Goal: Task Accomplishment & Management: Complete application form

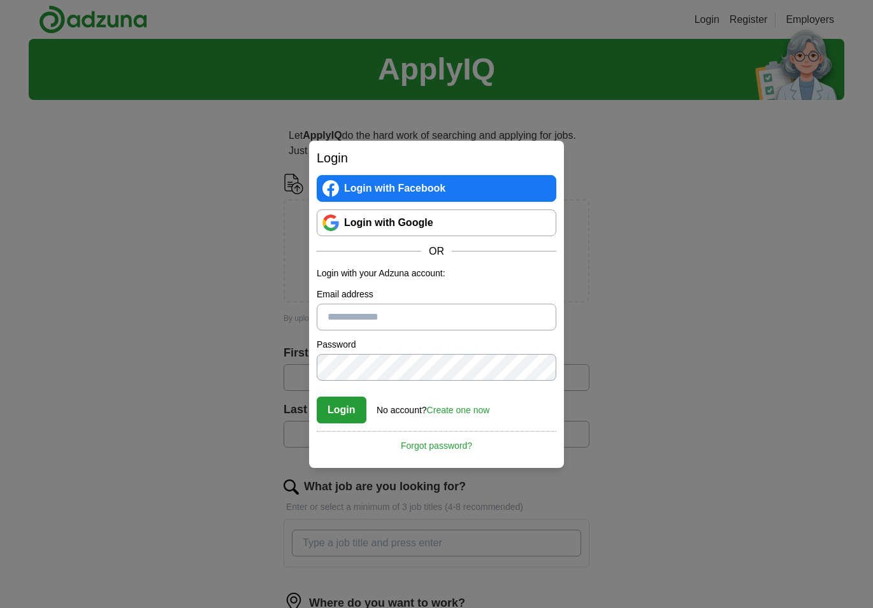
click at [434, 186] on link "Login with Facebook" at bounding box center [437, 188] width 240 height 27
click at [422, 225] on link "Login with Google" at bounding box center [437, 223] width 240 height 27
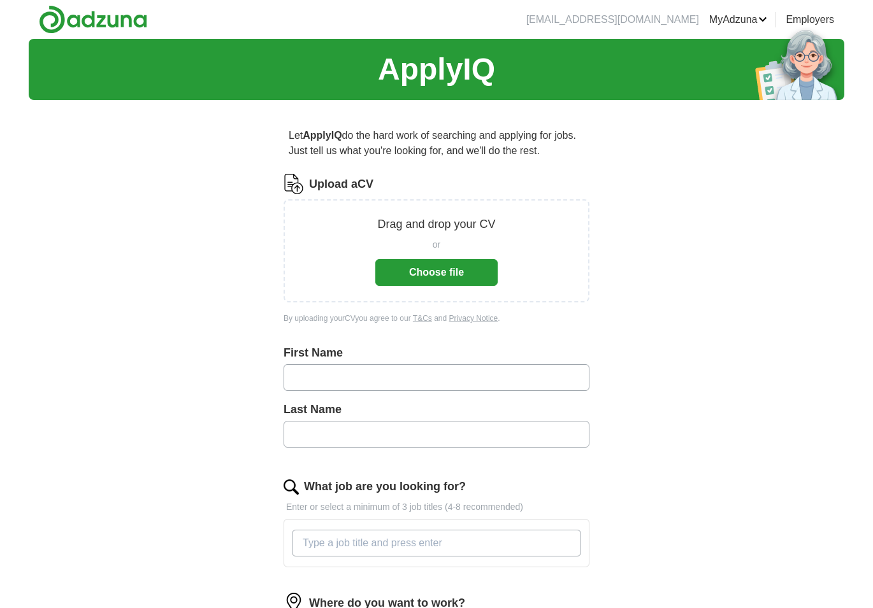
click at [435, 259] on div "or Choose file" at bounding box center [436, 259] width 122 height 53
click at [434, 262] on button "Choose file" at bounding box center [436, 272] width 122 height 27
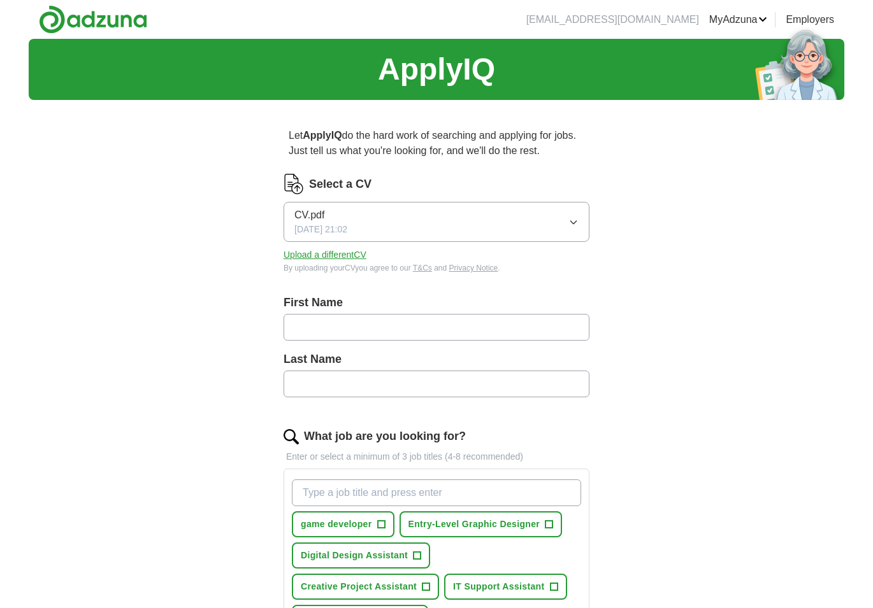
click at [435, 338] on input "text" at bounding box center [436, 327] width 306 height 27
type input "*******"
click at [310, 369] on div "Last Name" at bounding box center [436, 379] width 306 height 57
click at [311, 375] on input "text" at bounding box center [436, 384] width 306 height 27
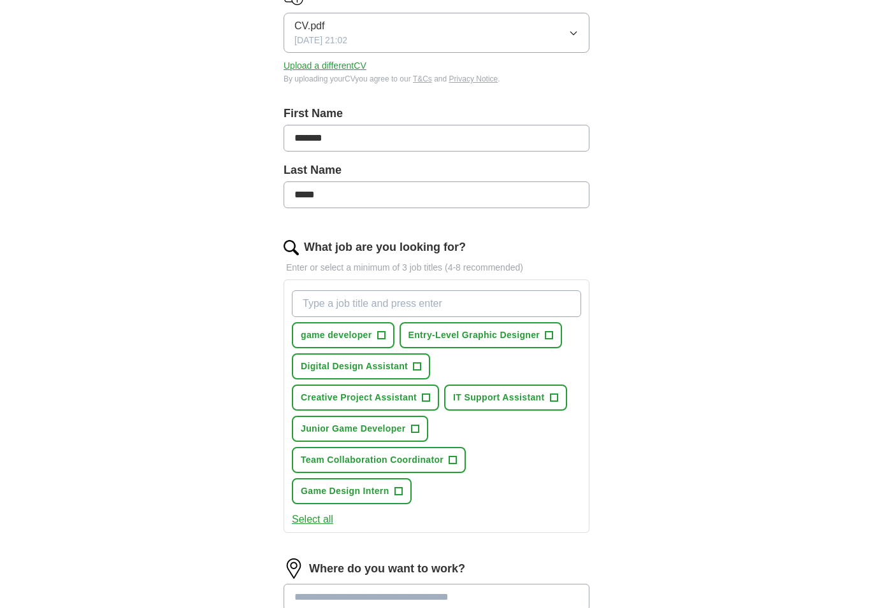
scroll to position [191, 0]
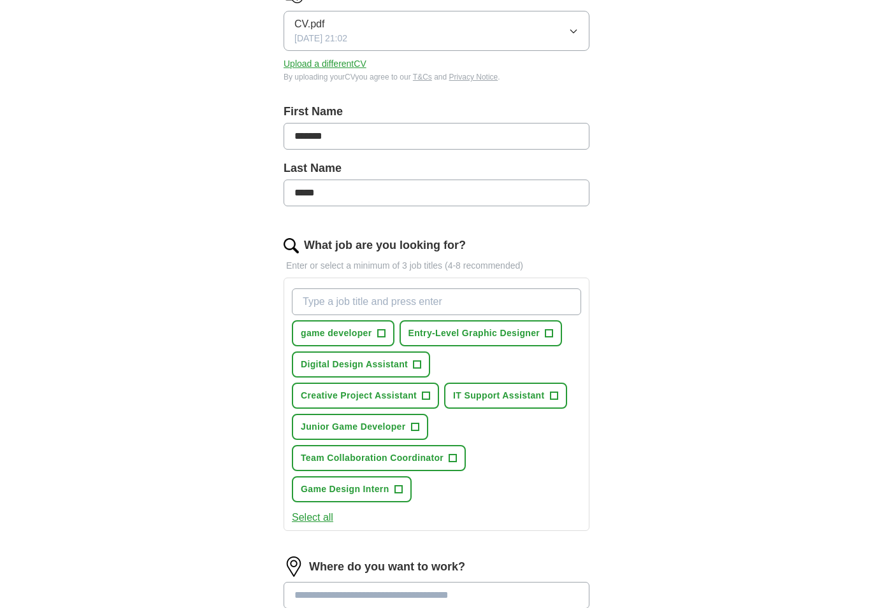
type input "*****"
click at [371, 331] on span "game developer" at bounding box center [336, 333] width 71 height 13
click at [404, 362] on span "Digital Design Assistant" at bounding box center [354, 364] width 107 height 13
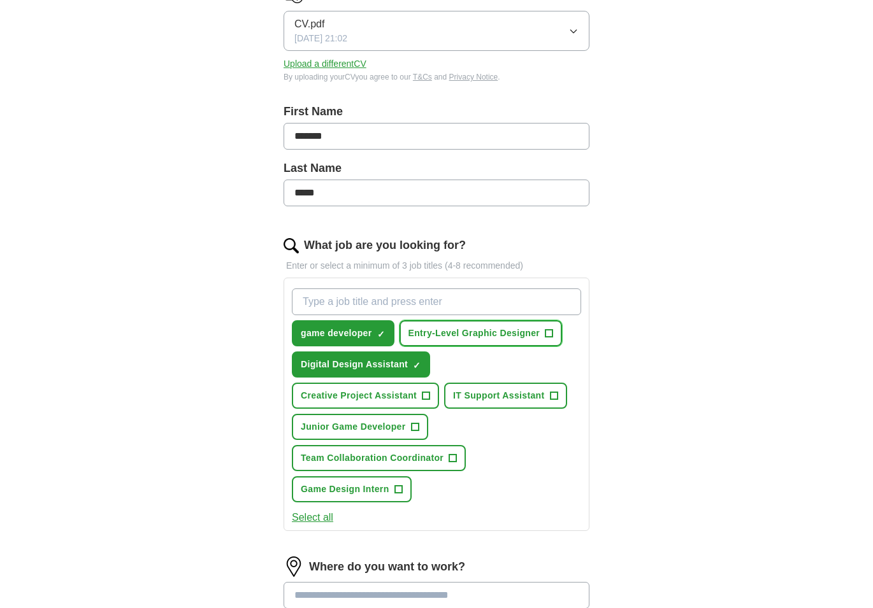
click at [484, 332] on span "Entry-Level Graphic Designer" at bounding box center [474, 333] width 132 height 13
click at [479, 399] on span "IT Support Assistant" at bounding box center [498, 395] width 91 height 13
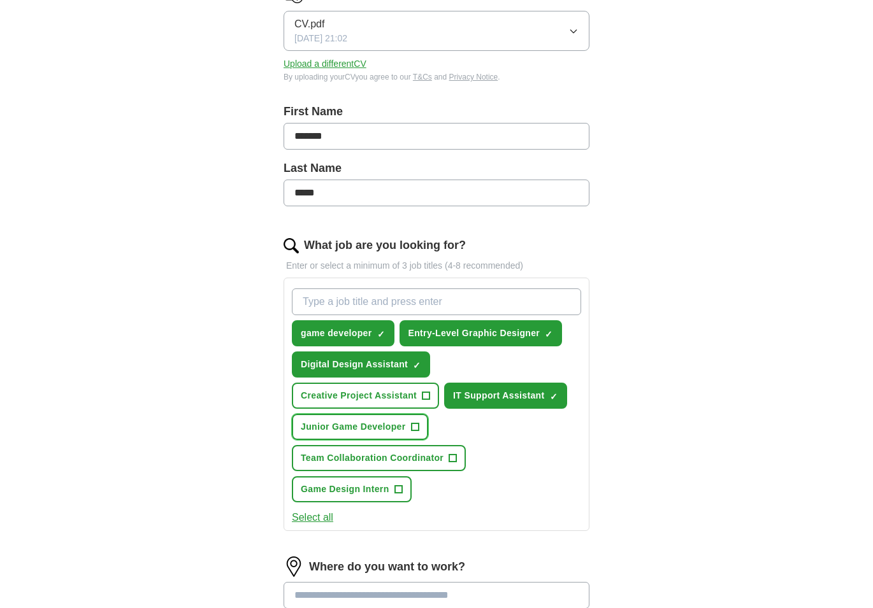
click at [419, 434] on button "Junior Game Developer +" at bounding box center [360, 427] width 136 height 26
click at [445, 290] on input "What job are you looking for?" at bounding box center [436, 302] width 289 height 27
click at [398, 480] on button "Game Design Intern +" at bounding box center [352, 489] width 120 height 26
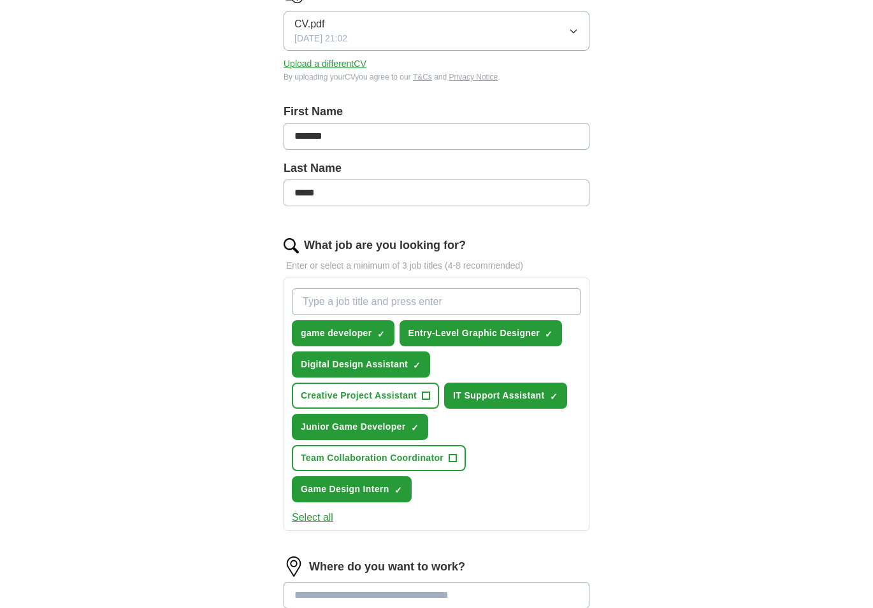
click at [440, 301] on input "What job are you looking for?" at bounding box center [436, 302] width 289 height 27
type input "porter"
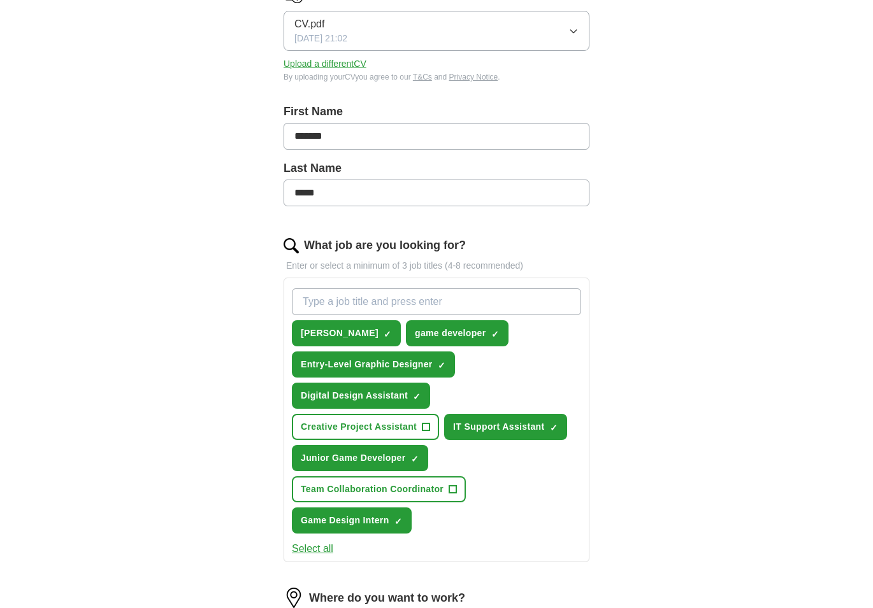
type input "d"
type input "washer"
type input "cleaner"
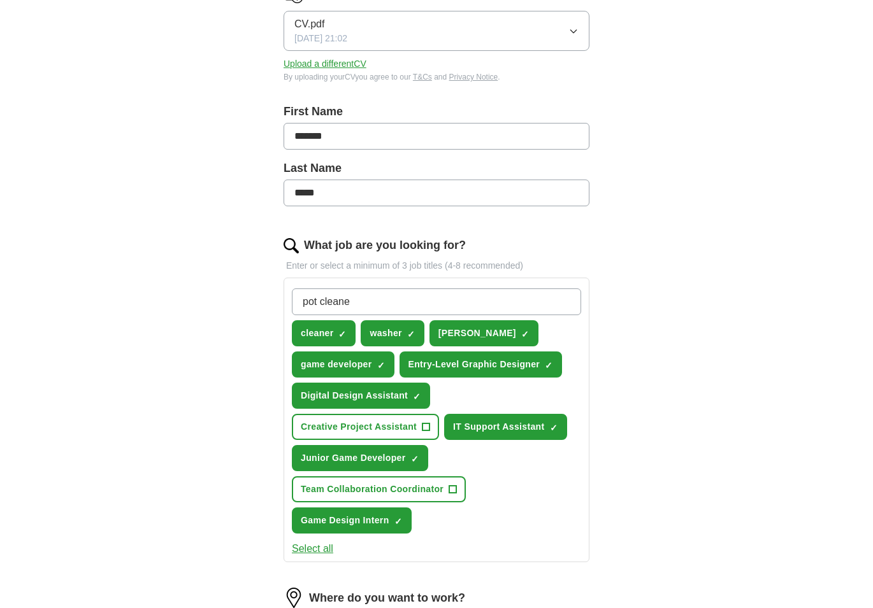
type input "pot cleaner"
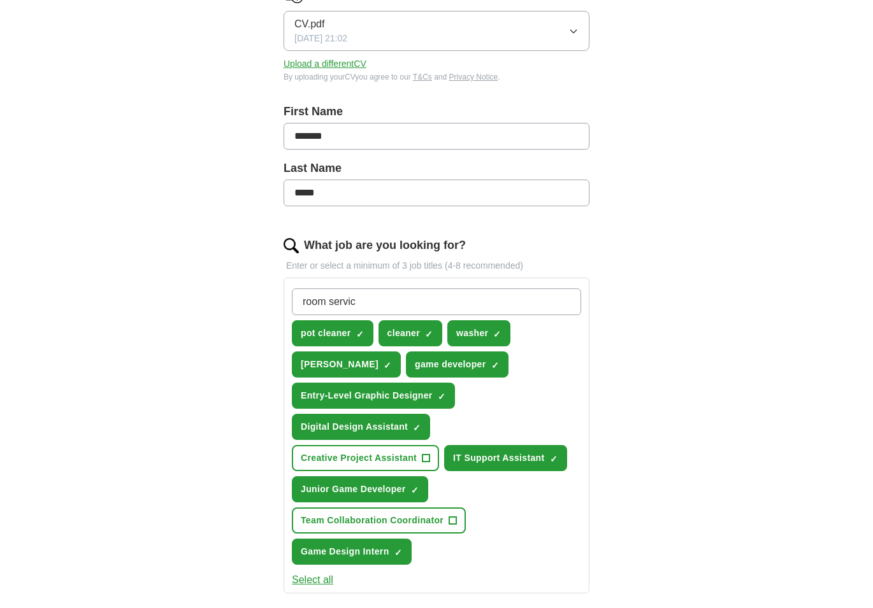
type input "room service"
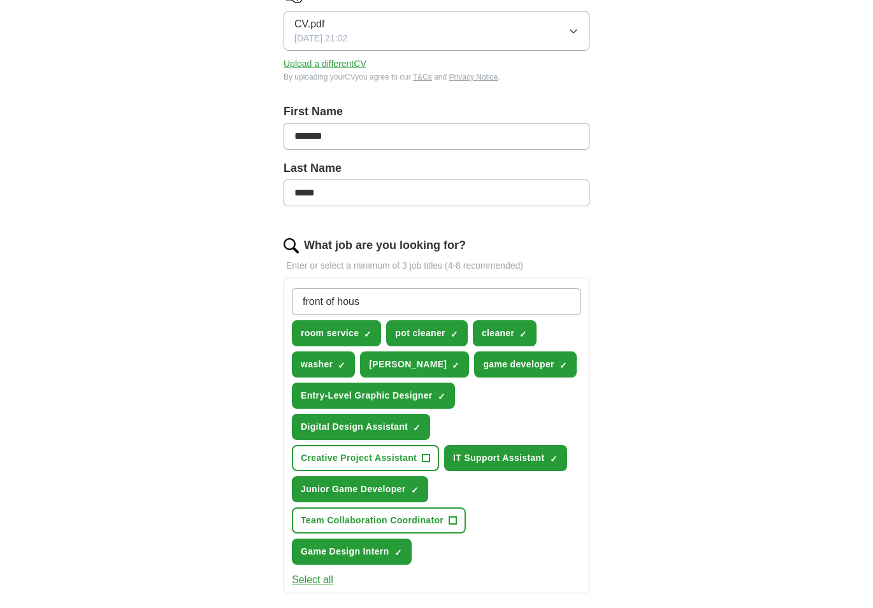
type input "front of house"
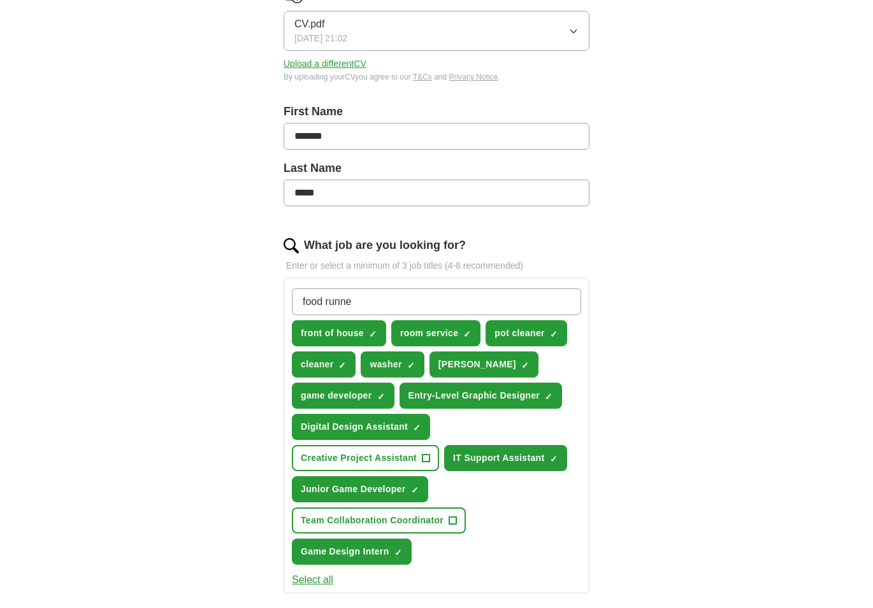
type input "food runner"
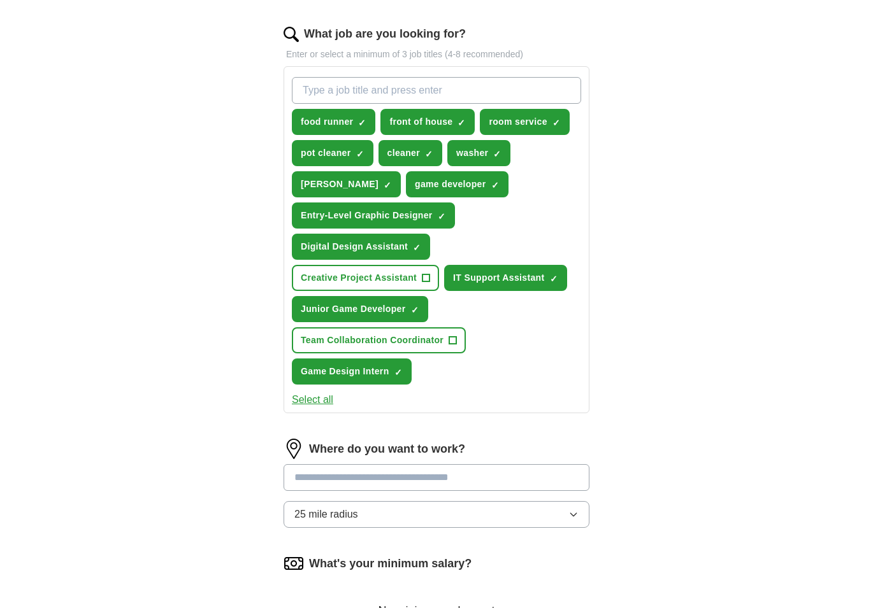
scroll to position [510, 0]
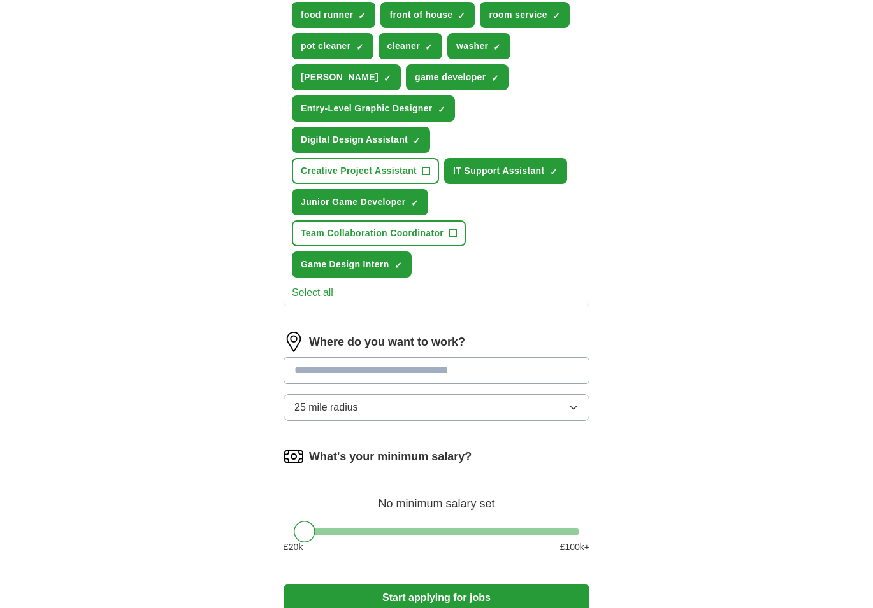
click at [452, 357] on input at bounding box center [436, 370] width 306 height 27
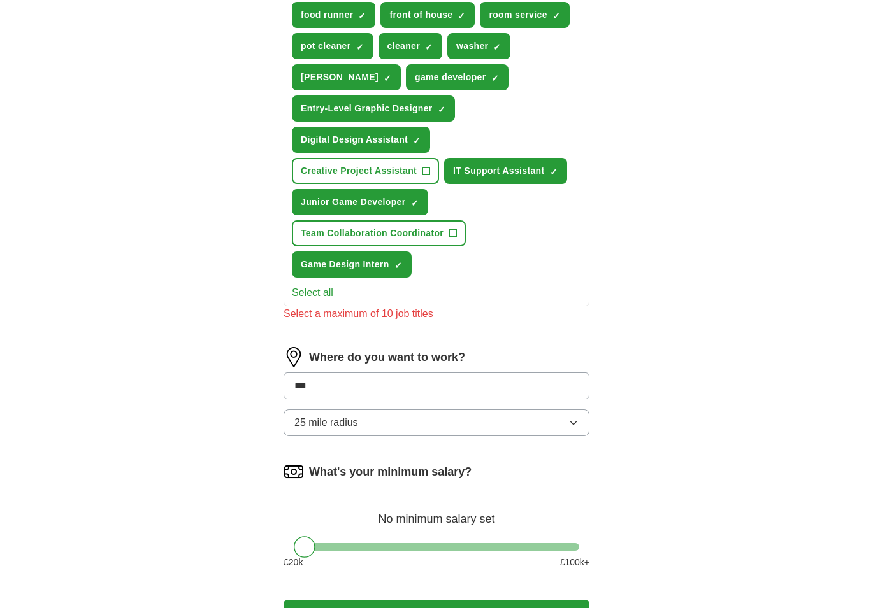
type input "****"
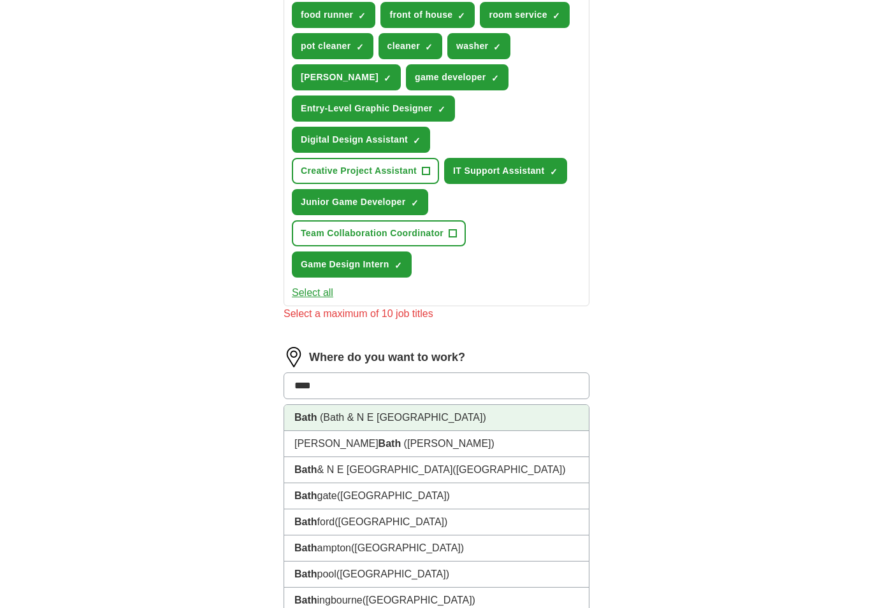
click at [426, 405] on li "Bath (Bath & N E Somerset)" at bounding box center [436, 418] width 304 height 26
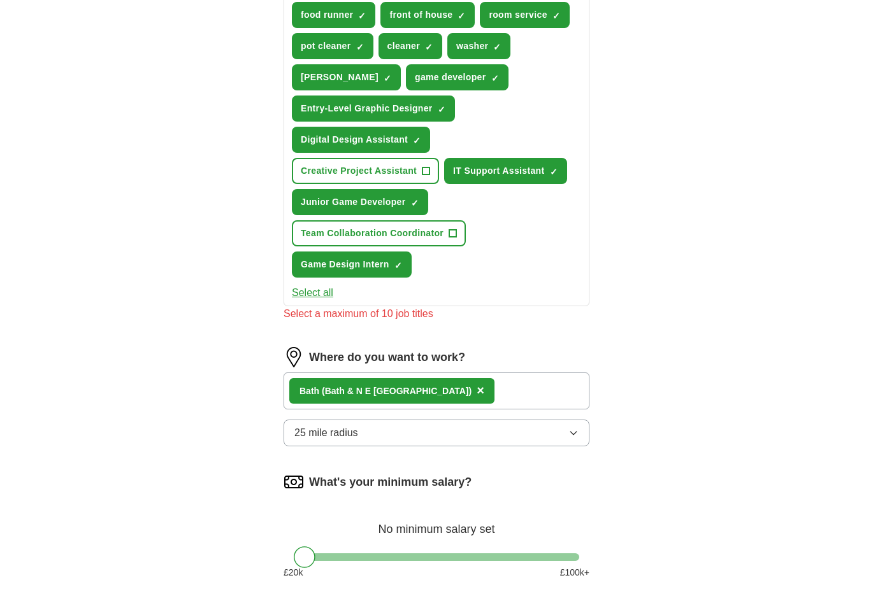
click at [496, 373] on div "Bath (Bath & N E Somerset) ×" at bounding box center [436, 391] width 306 height 37
click at [494, 373] on div "Bath (Bath & N E Somerset) ×" at bounding box center [436, 391] width 306 height 37
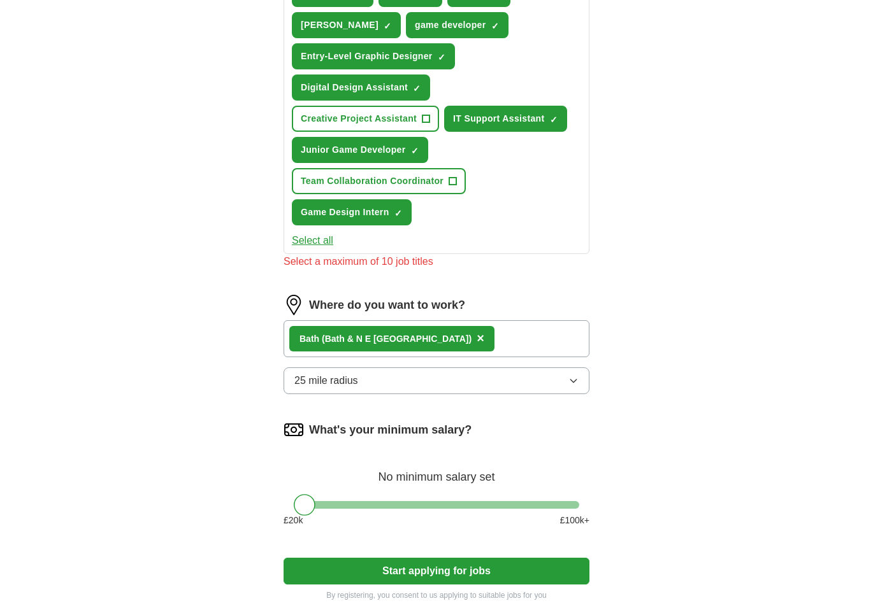
scroll to position [573, 0]
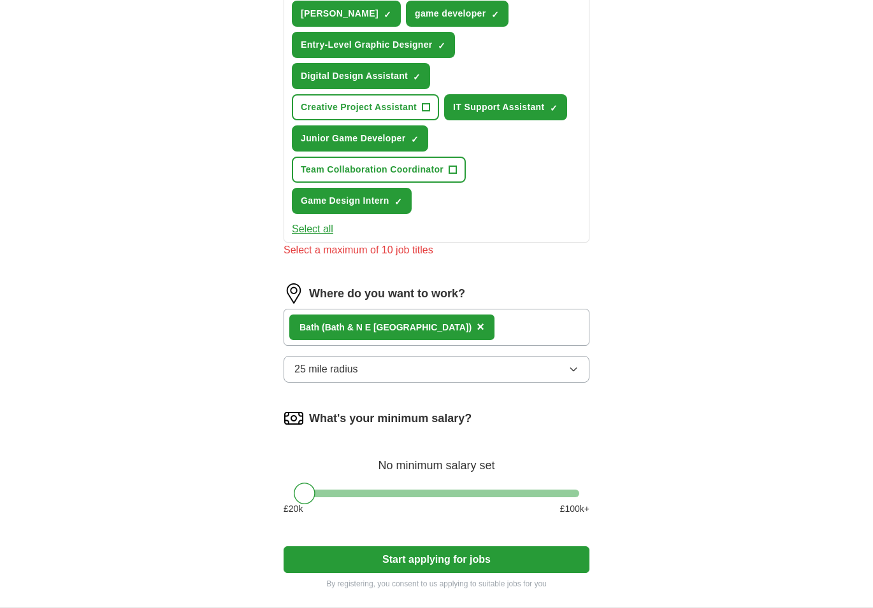
click at [568, 356] on button "25 mile radius" at bounding box center [436, 369] width 306 height 27
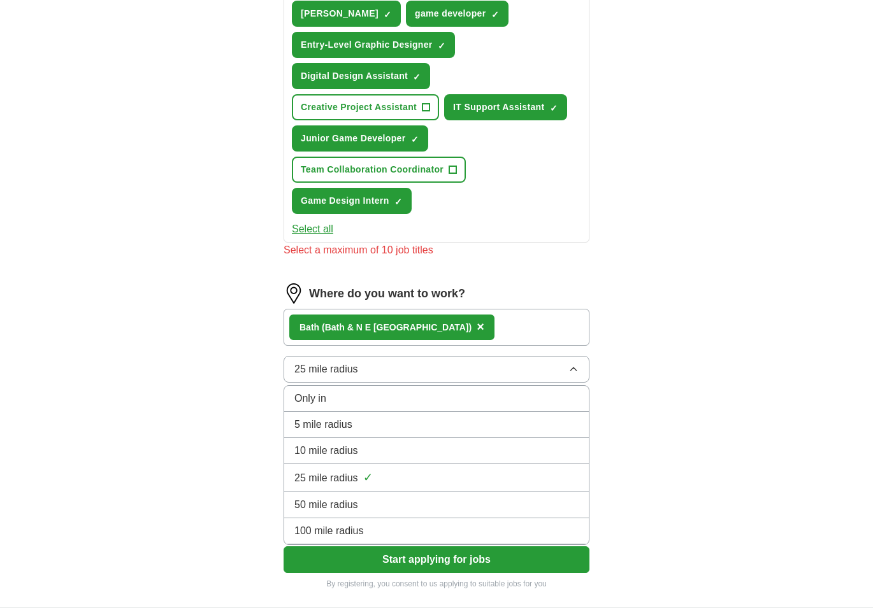
click at [338, 497] on span "50 mile radius" at bounding box center [326, 504] width 64 height 15
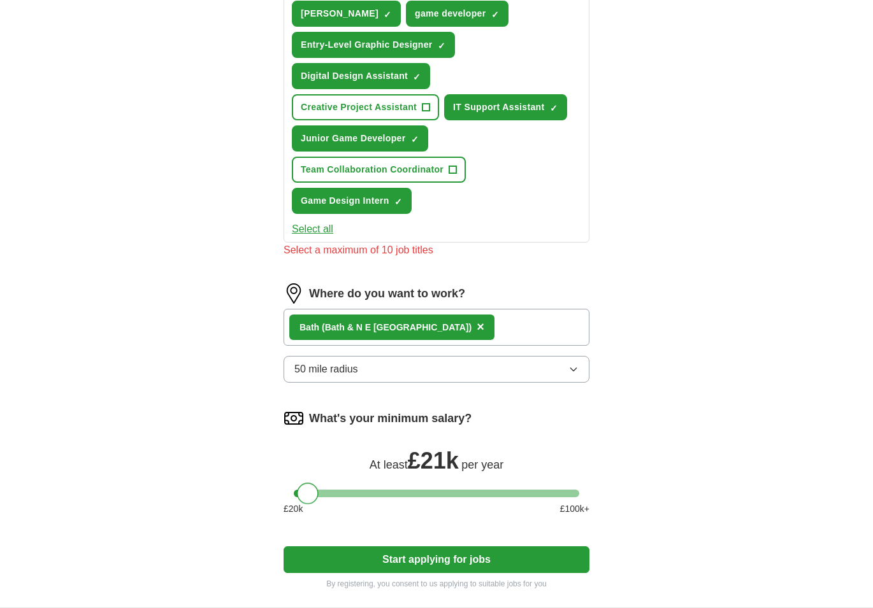
click at [314, 483] on div at bounding box center [308, 494] width 22 height 22
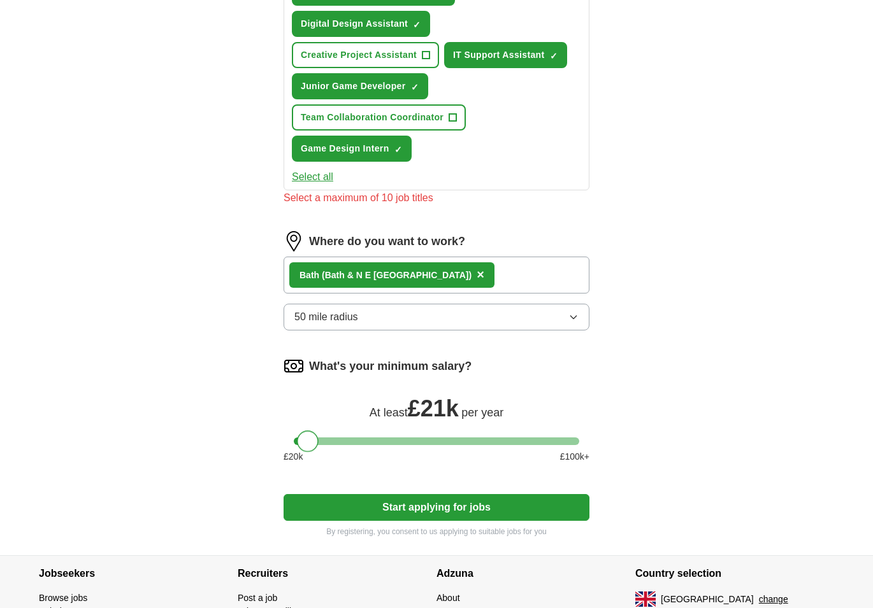
scroll to position [637, 0]
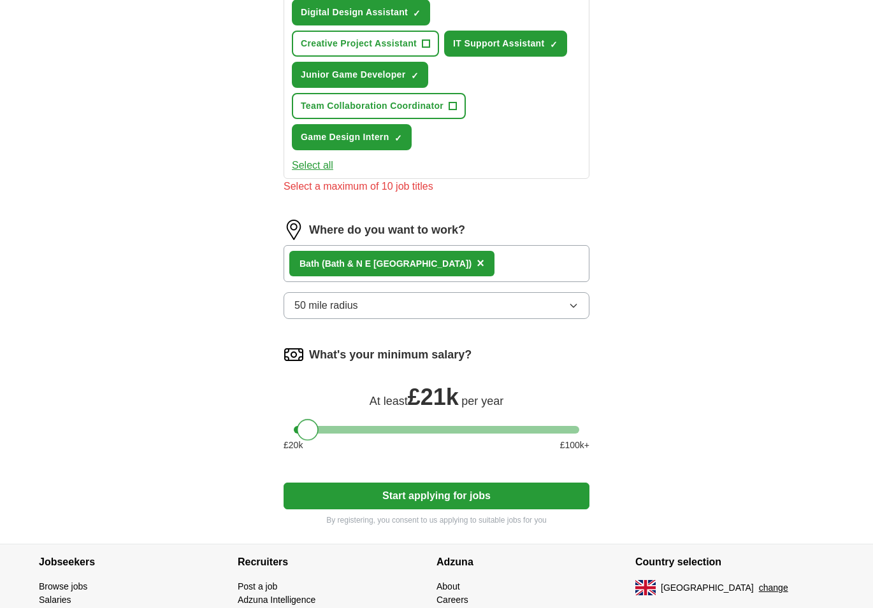
click at [423, 483] on button "Start applying for jobs" at bounding box center [436, 496] width 306 height 27
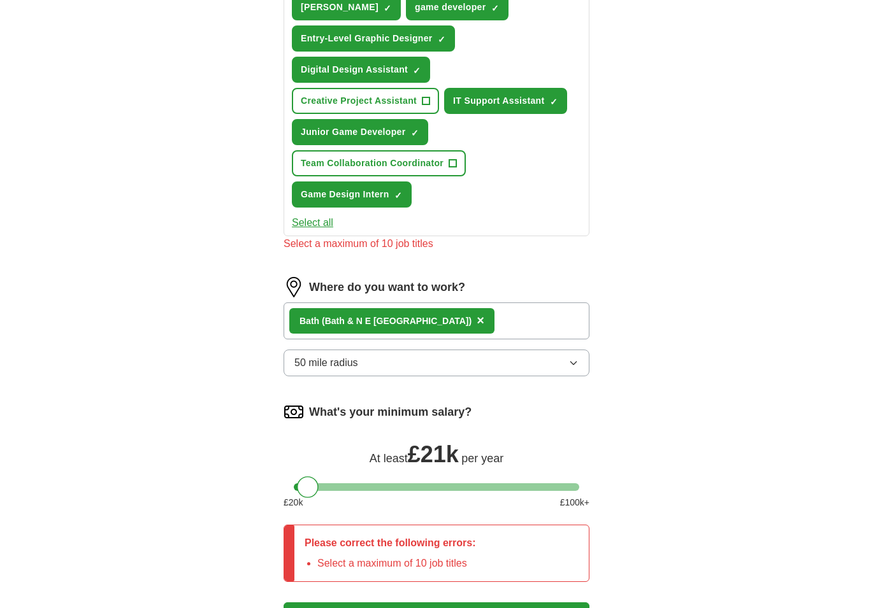
scroll to position [427, 0]
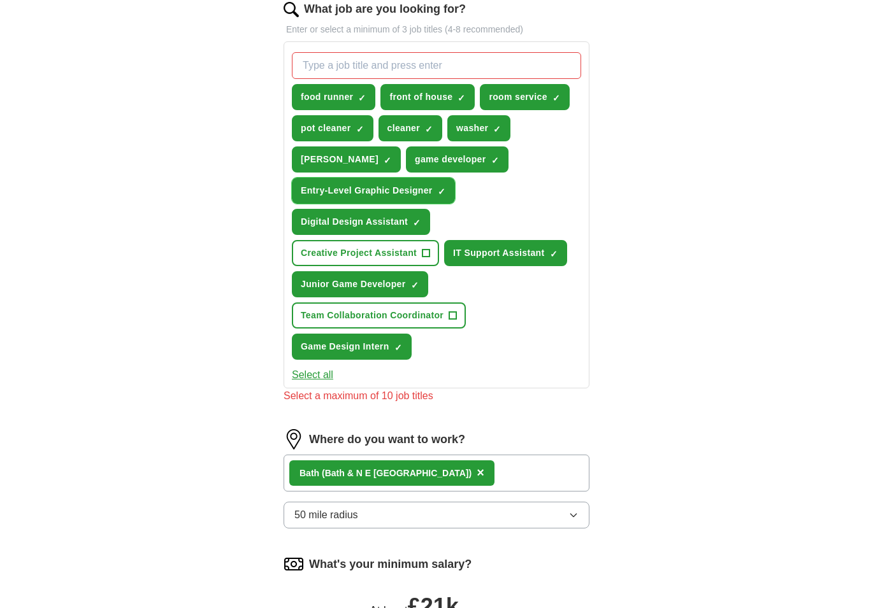
click at [0, 0] on span "×" at bounding box center [0, 0] width 0 height 0
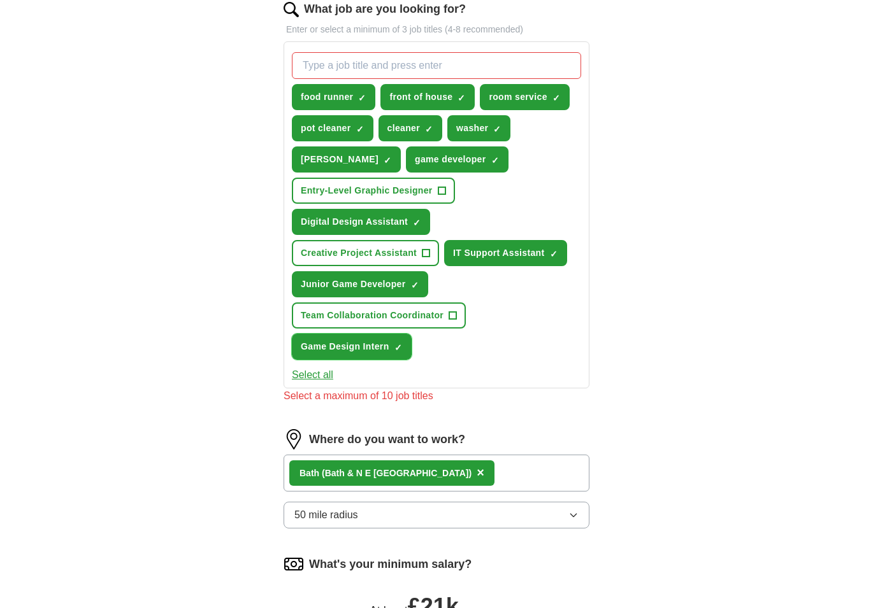
click at [0, 0] on span "×" at bounding box center [0, 0] width 0 height 0
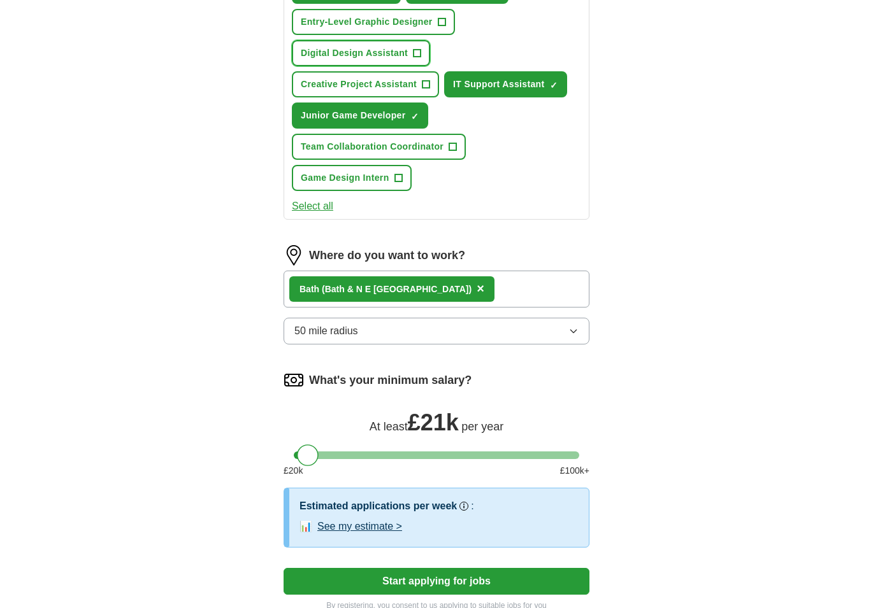
scroll to position [728, 0]
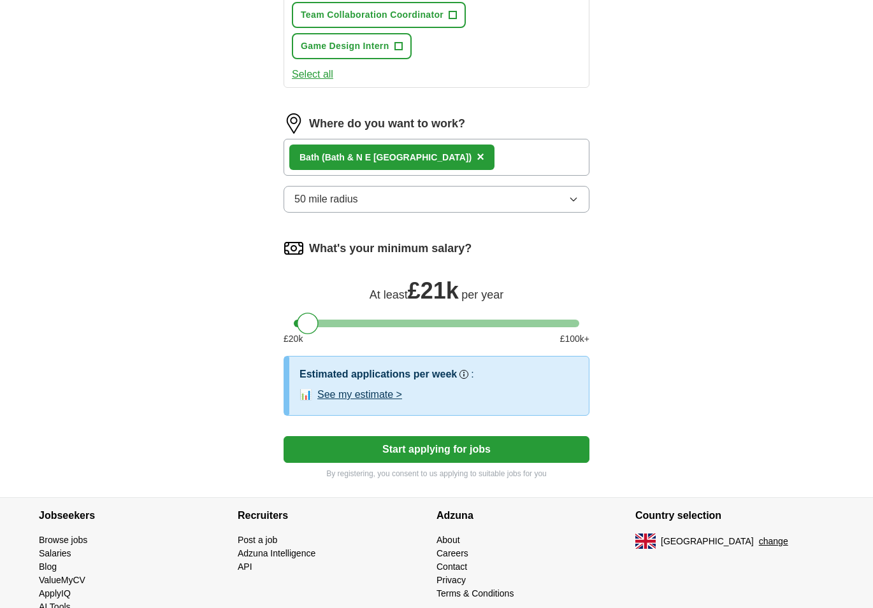
click at [454, 436] on button "Start applying for jobs" at bounding box center [436, 449] width 306 height 27
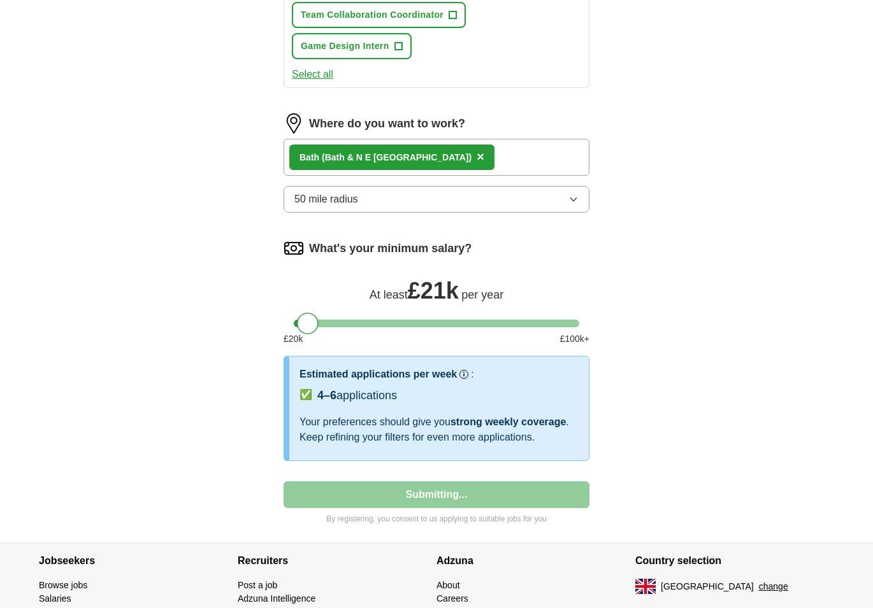
select select "**"
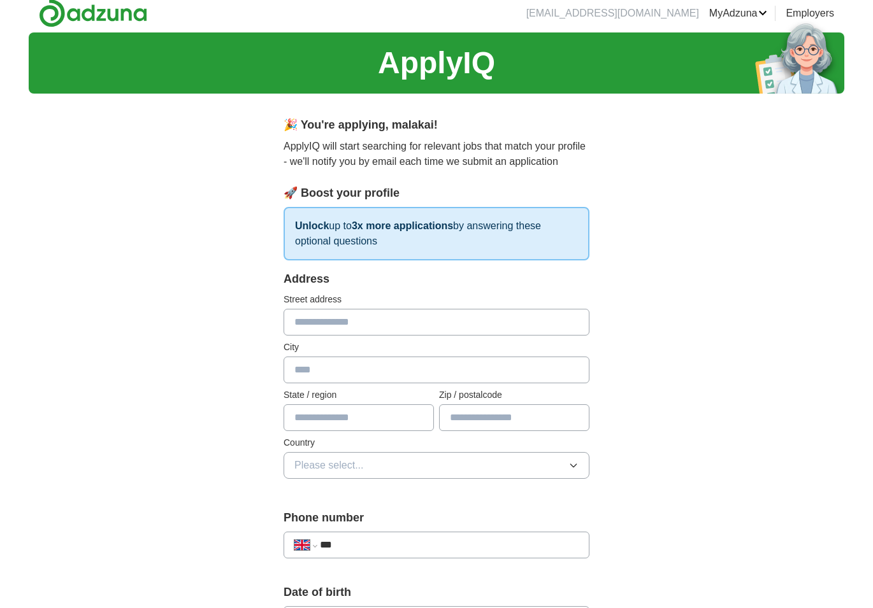
scroll to position [0, 0]
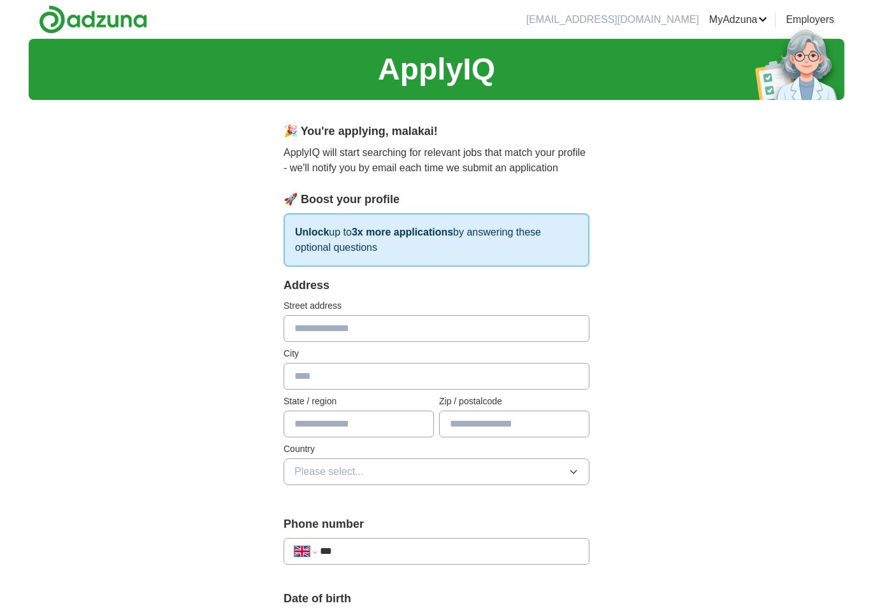
click at [381, 336] on input "text" at bounding box center [436, 328] width 306 height 27
type input "**********"
type input "****"
type input "********"
type input "******"
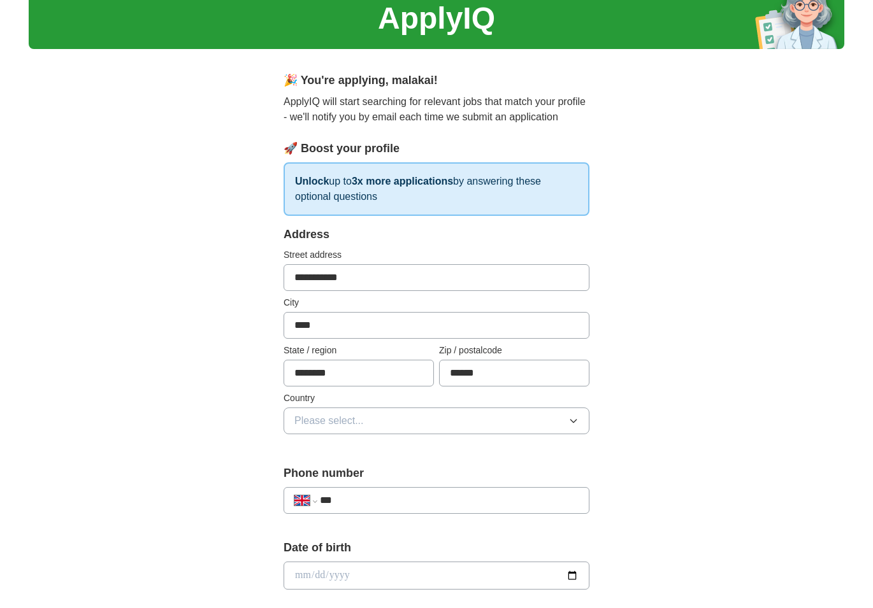
scroll to position [64, 0]
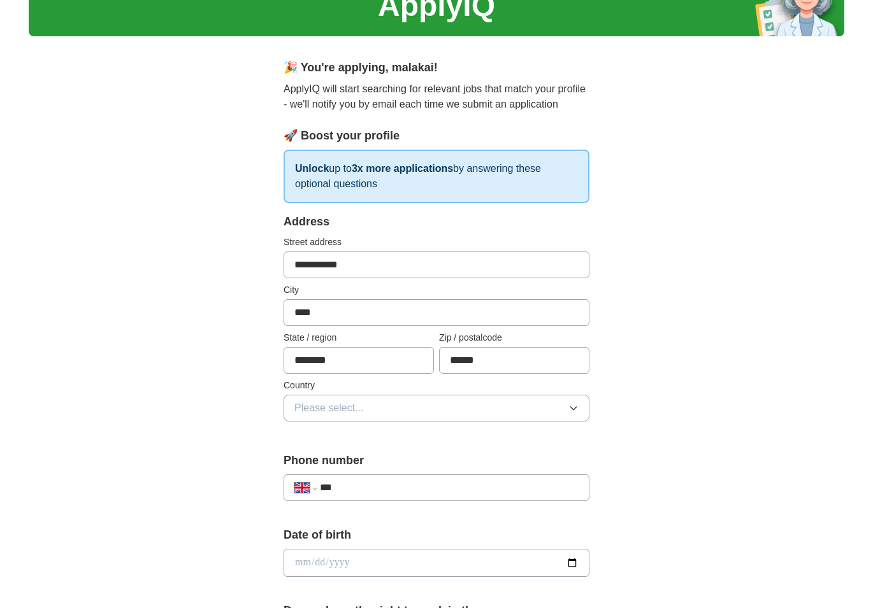
click at [364, 415] on button "Please select..." at bounding box center [436, 408] width 306 height 27
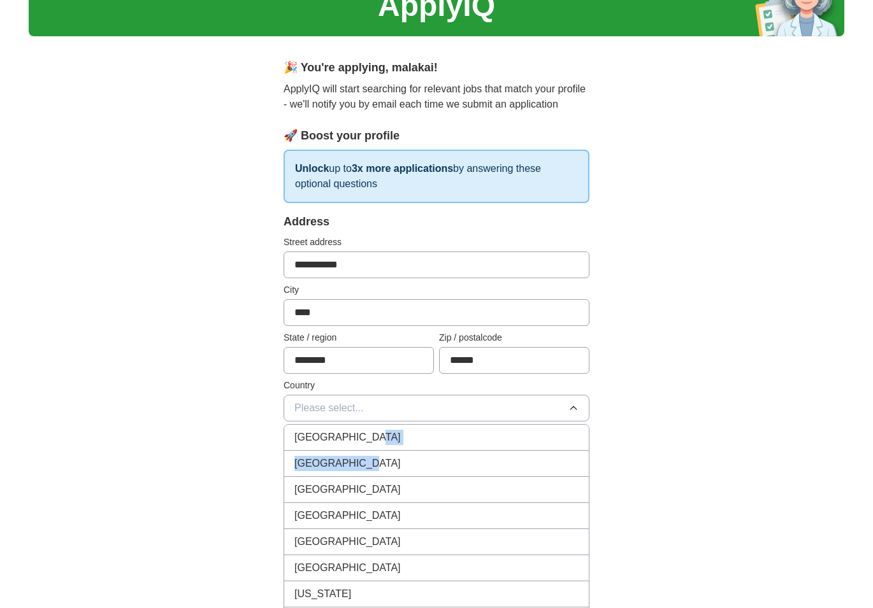
drag, startPoint x: 385, startPoint y: 461, endPoint x: 384, endPoint y: 435, distance: 26.1
click at [384, 435] on ul "United Kingdom United States Afghanistan Åland Islands Albania Algeria American…" at bounding box center [436, 551] width 306 height 255
click at [440, 445] on div "[GEOGRAPHIC_DATA]" at bounding box center [436, 437] width 284 height 15
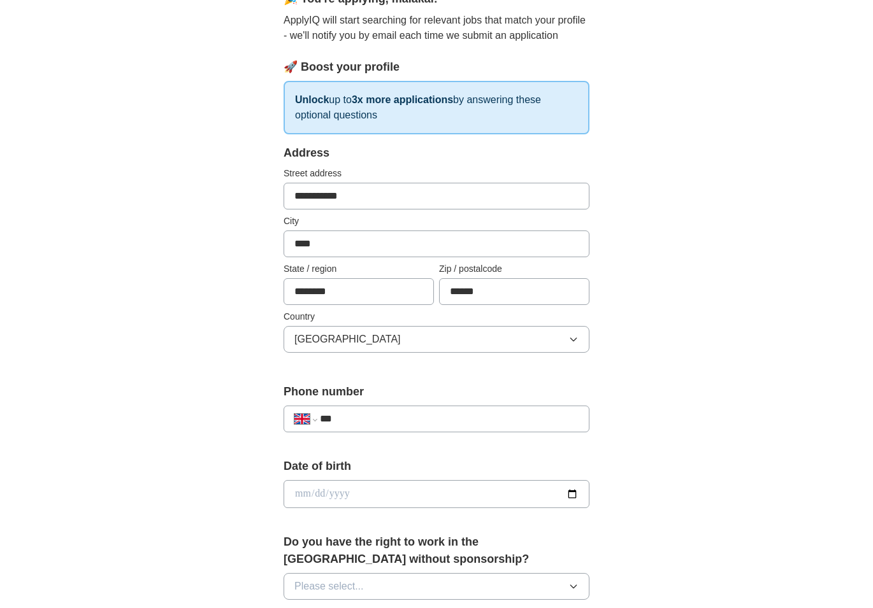
scroll to position [191, 0]
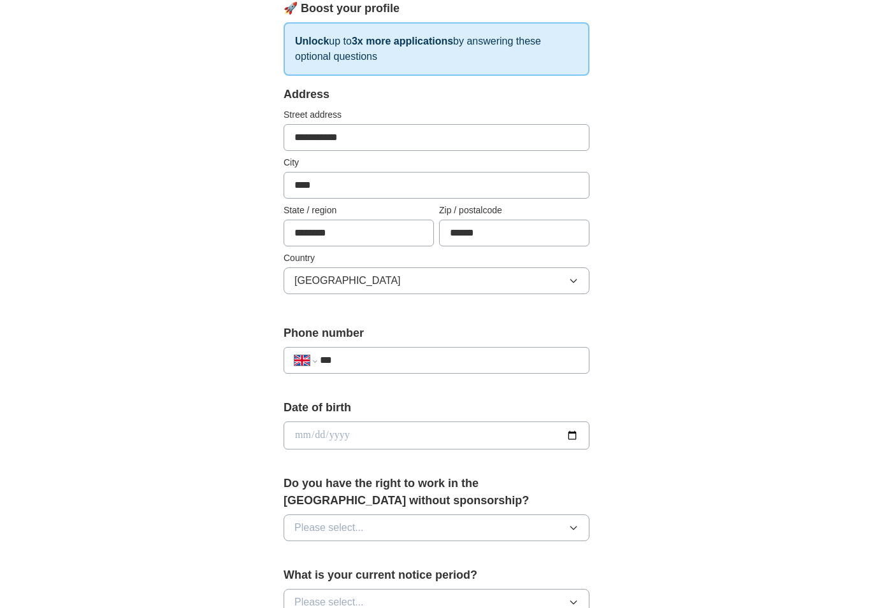
click at [418, 366] on input "***" at bounding box center [449, 360] width 259 height 15
type input "**********"
click at [636, 349] on div "**********" at bounding box center [436, 454] width 408 height 1071
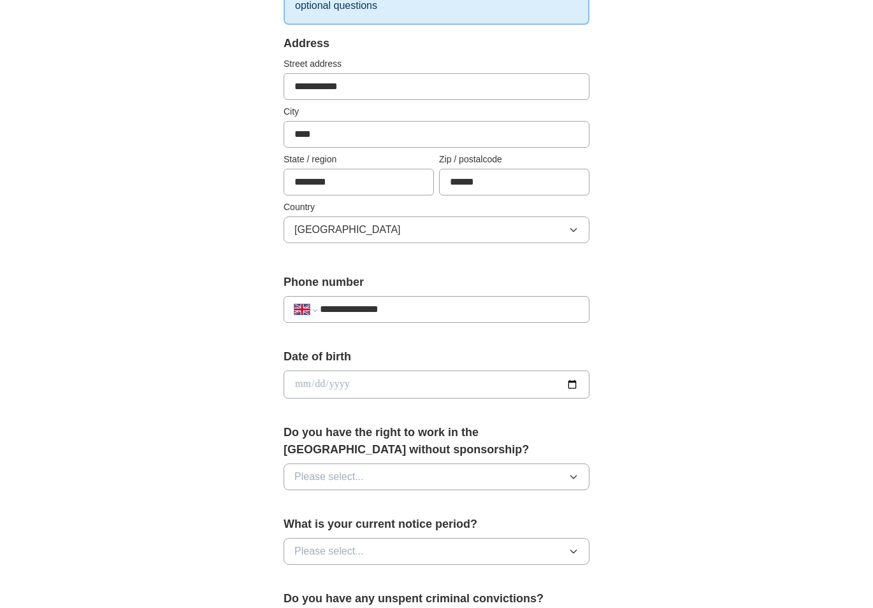
scroll to position [255, 0]
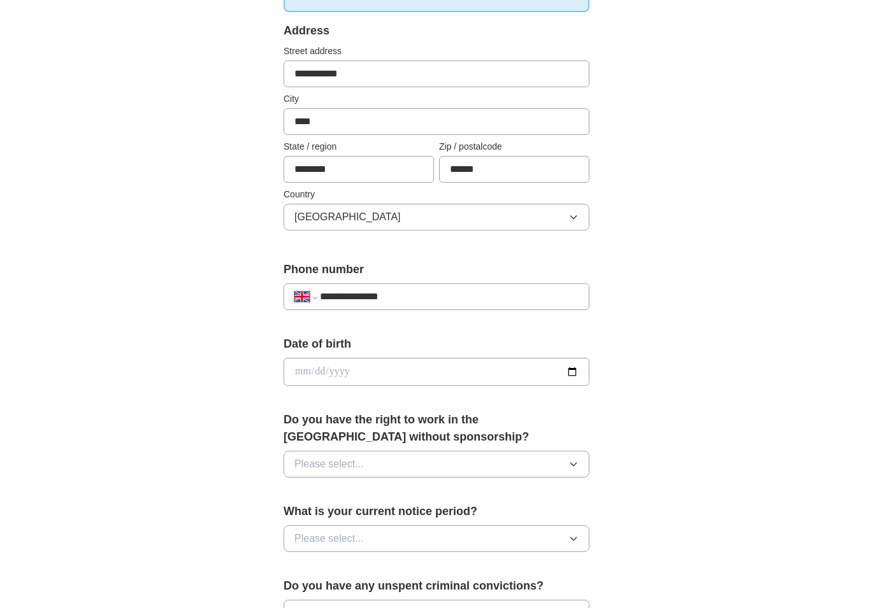
click at [408, 358] on input "date" at bounding box center [436, 372] width 306 height 28
type input "**********"
click at [228, 373] on div "**********" at bounding box center [436, 355] width 815 height 1143
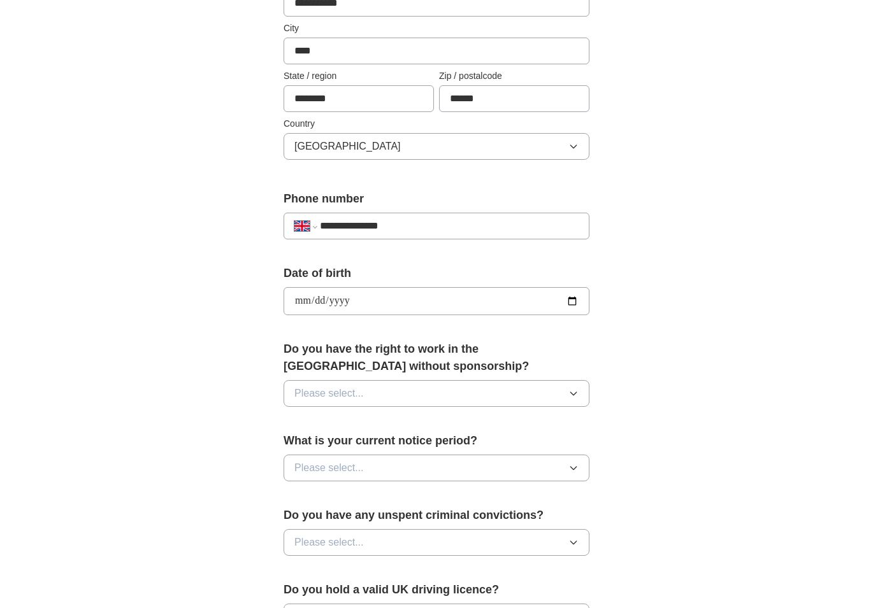
scroll to position [382, 0]
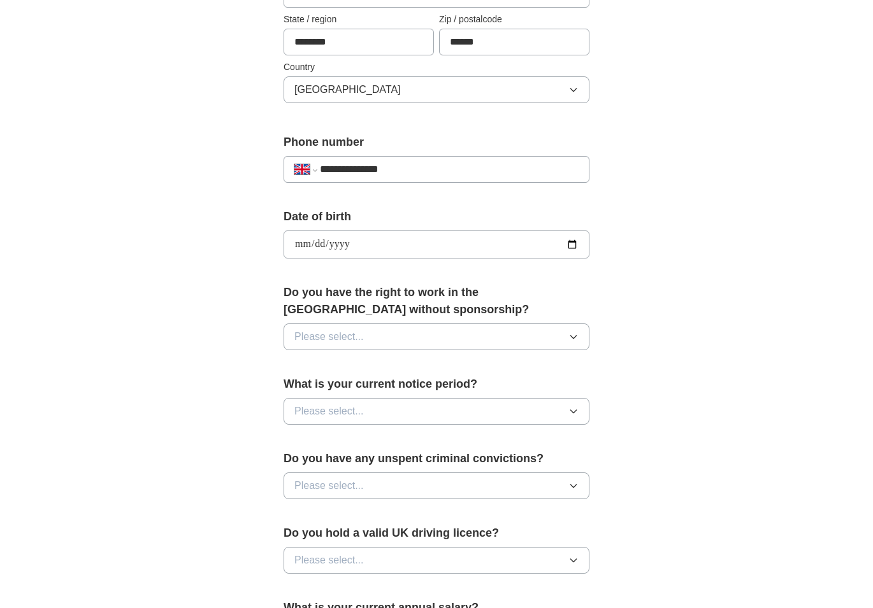
click at [419, 338] on button "Please select..." at bounding box center [436, 337] width 306 height 27
click at [357, 362] on div "Yes" at bounding box center [436, 366] width 284 height 15
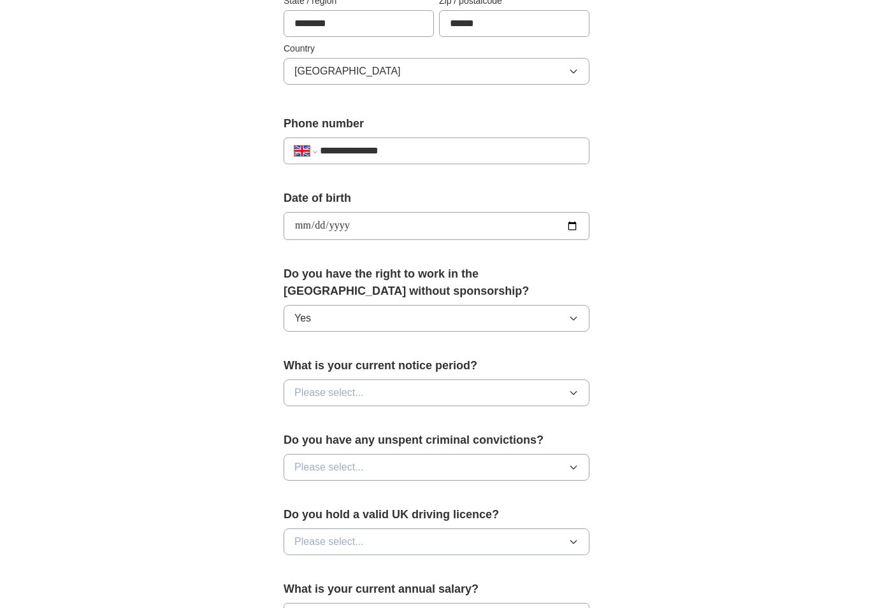
scroll to position [446, 0]
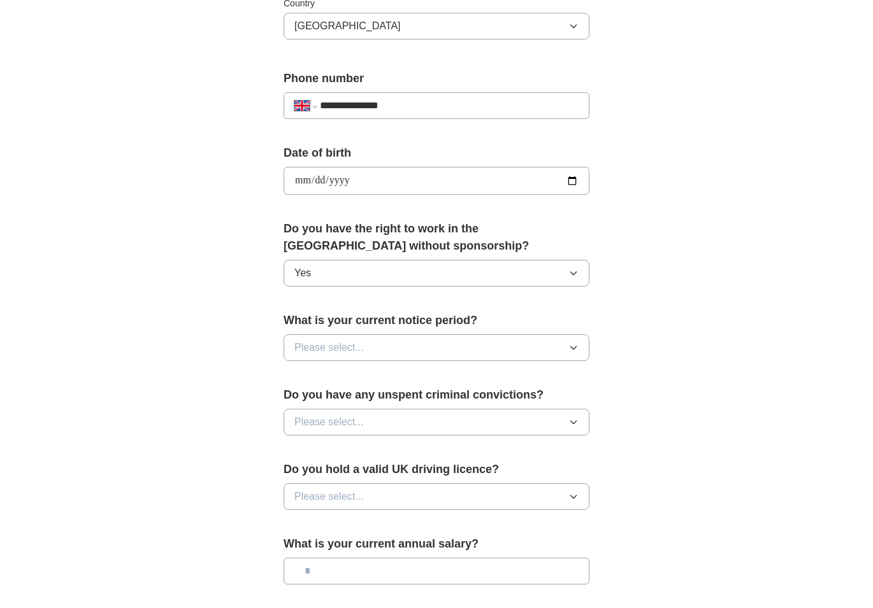
click at [441, 353] on button "Please select..." at bounding box center [436, 347] width 306 height 27
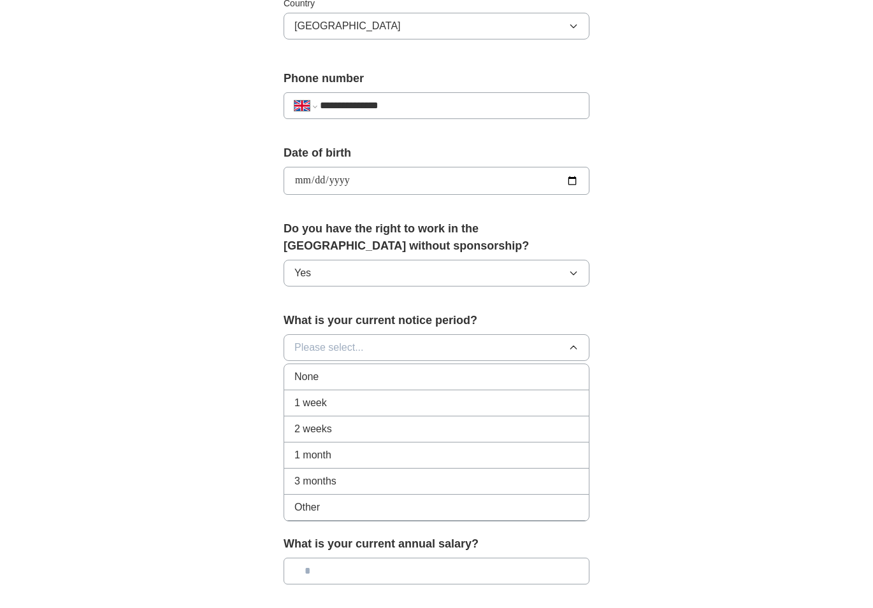
click at [368, 382] on div "None" at bounding box center [436, 376] width 284 height 15
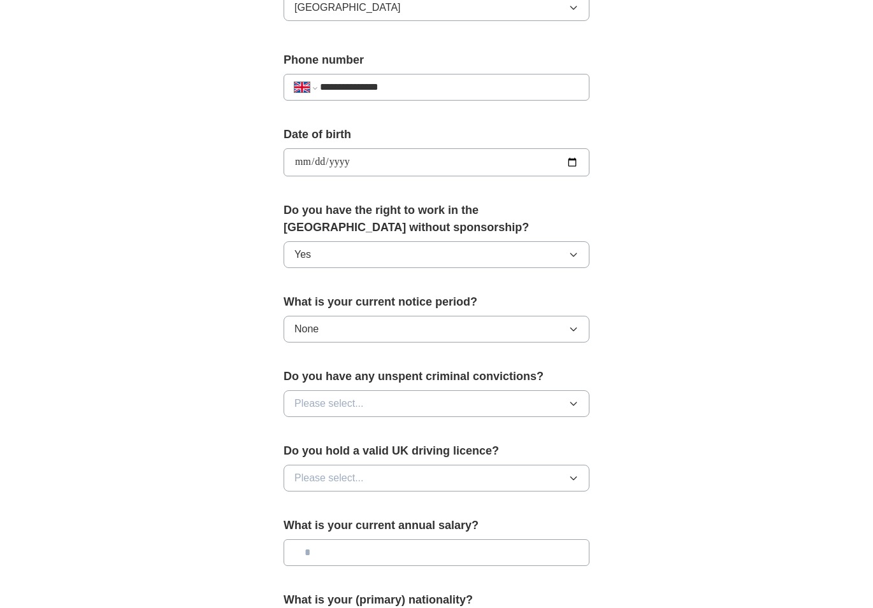
scroll to position [510, 0]
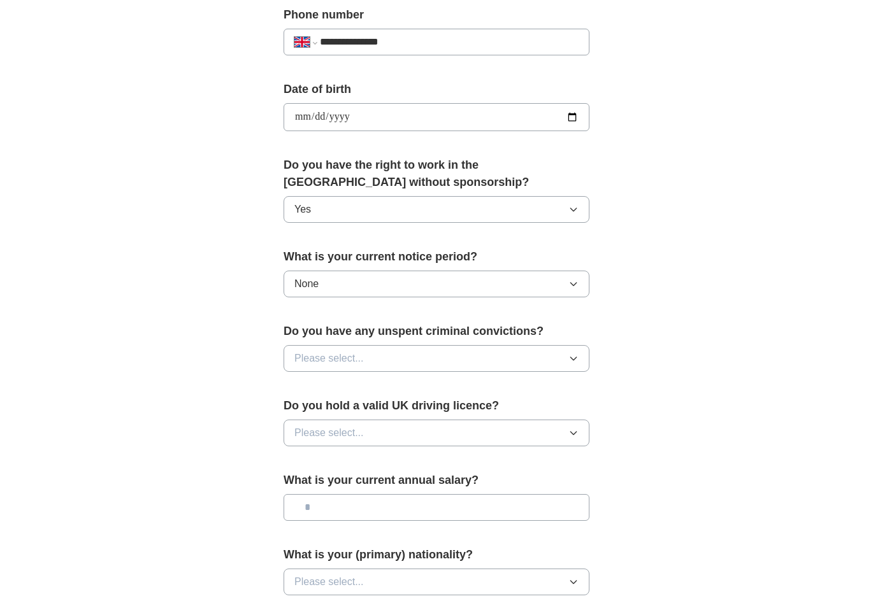
click at [369, 290] on button "None" at bounding box center [436, 284] width 306 height 27
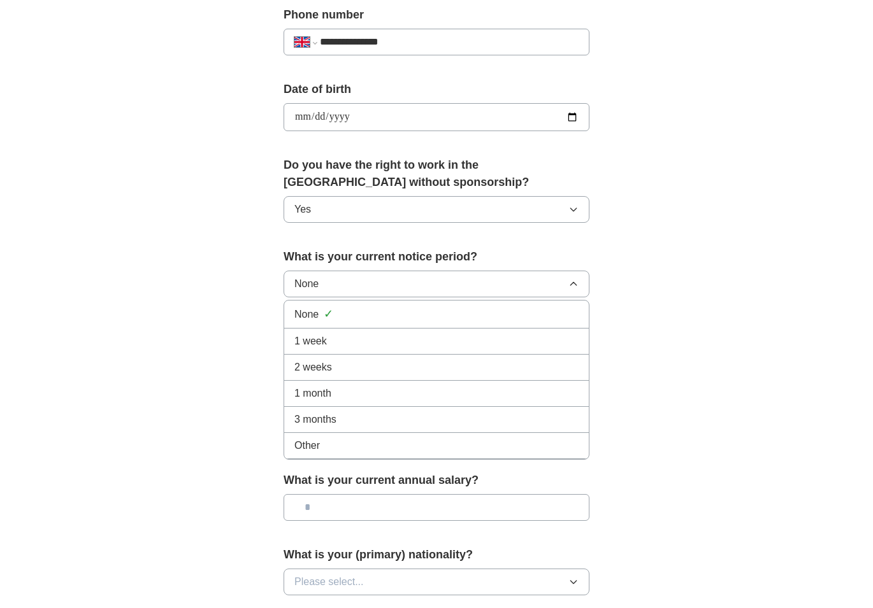
click at [363, 354] on li "1 week" at bounding box center [436, 342] width 304 height 26
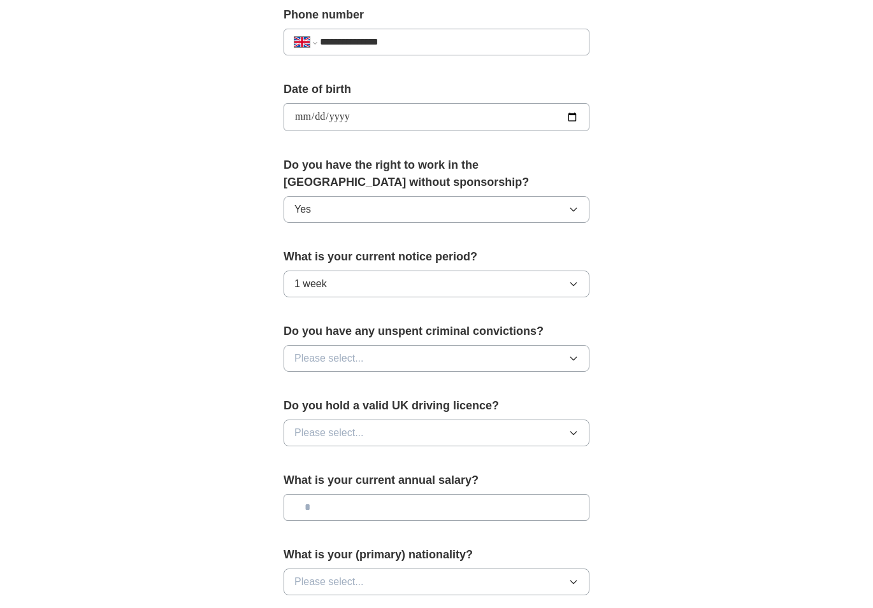
click at [403, 359] on button "Please select..." at bounding box center [436, 358] width 306 height 27
click at [346, 411] on div "No" at bounding box center [436, 413] width 284 height 15
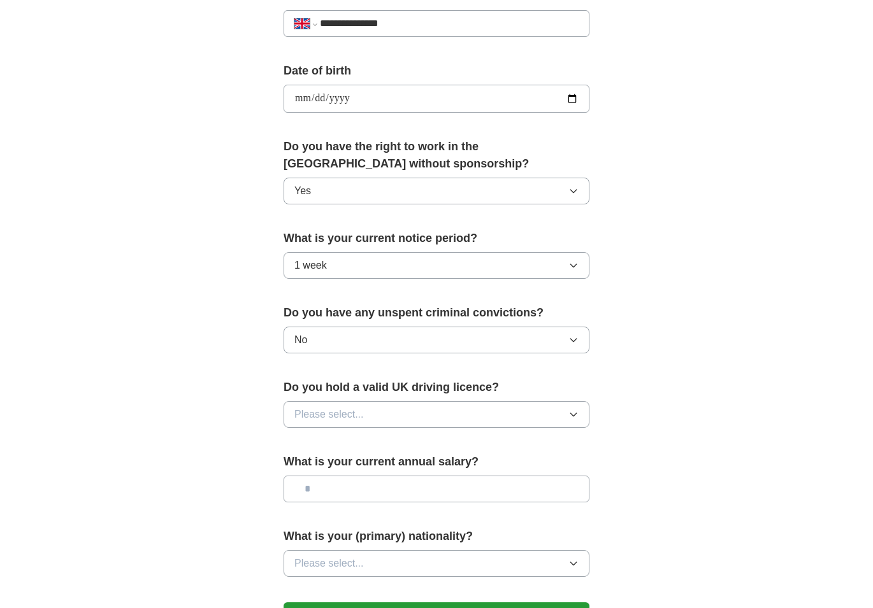
scroll to position [573, 0]
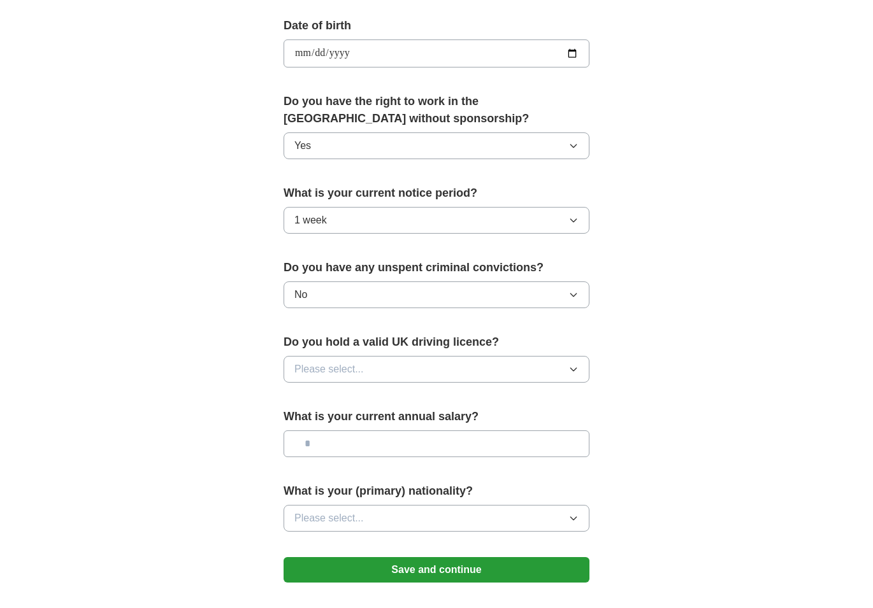
click at [448, 368] on button "Please select..." at bounding box center [436, 369] width 306 height 27
click at [341, 429] on div "No" at bounding box center [436, 424] width 284 height 15
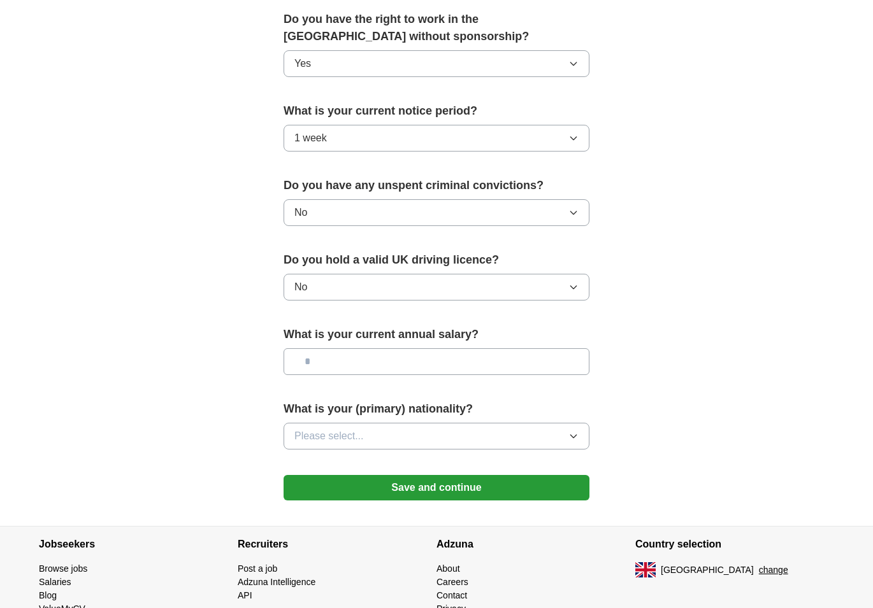
scroll to position [701, 0]
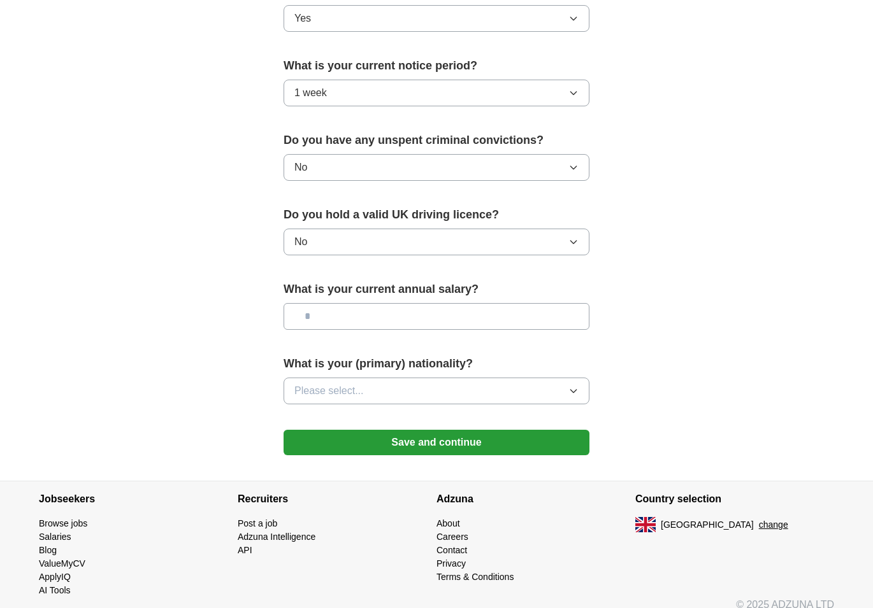
click at [422, 313] on input "text" at bounding box center [436, 316] width 306 height 27
type input "**"
click at [401, 396] on button "Please select..." at bounding box center [436, 391] width 306 height 27
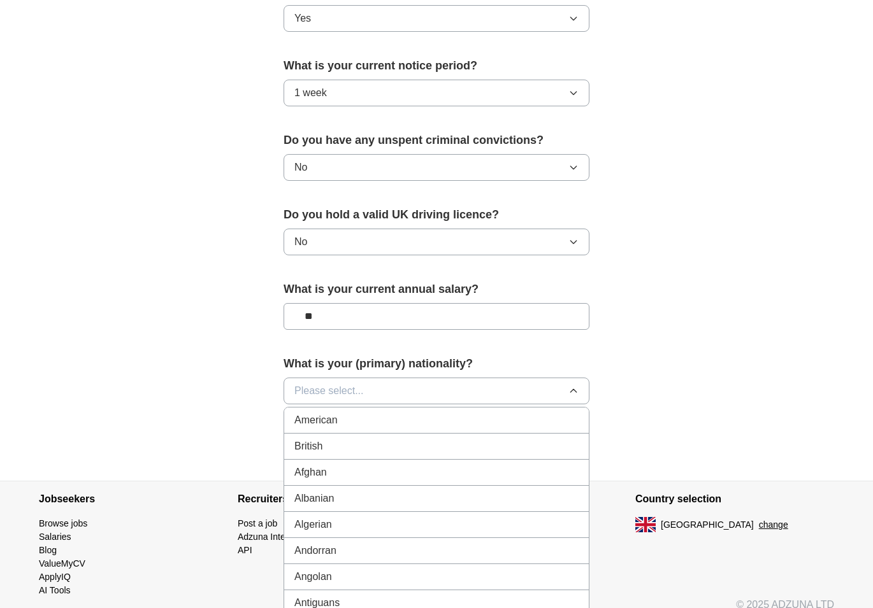
click at [334, 444] on div "British" at bounding box center [436, 446] width 284 height 15
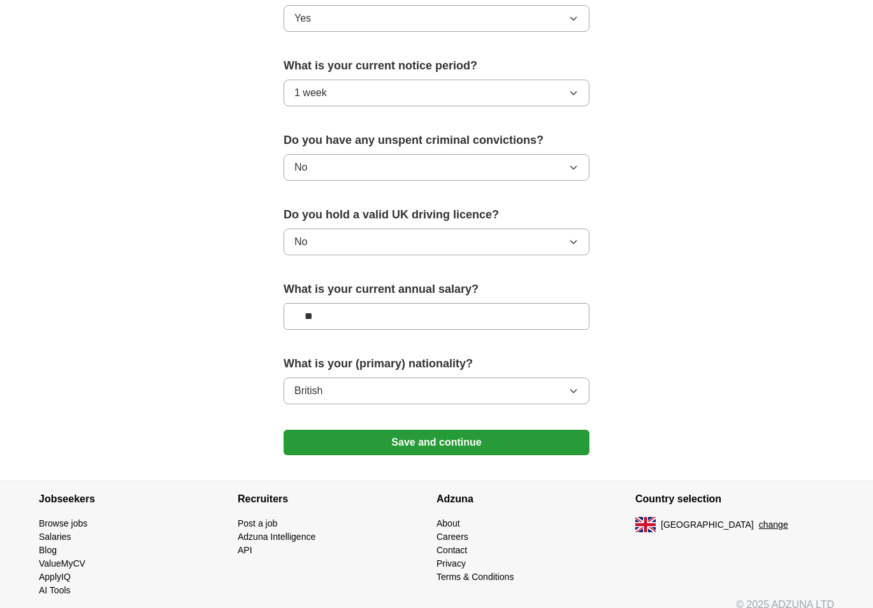
click at [410, 435] on button "Save and continue" at bounding box center [436, 442] width 306 height 25
